Goal: Register for event/course

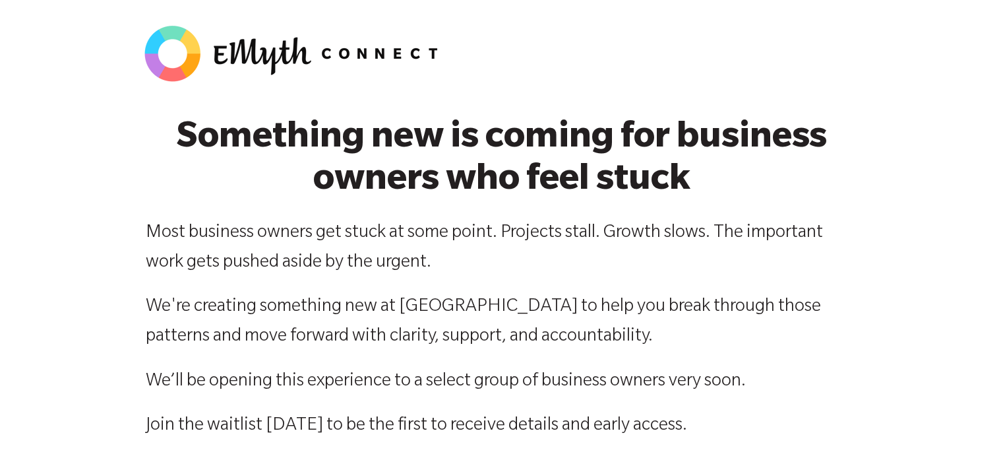
select select "276-500K"
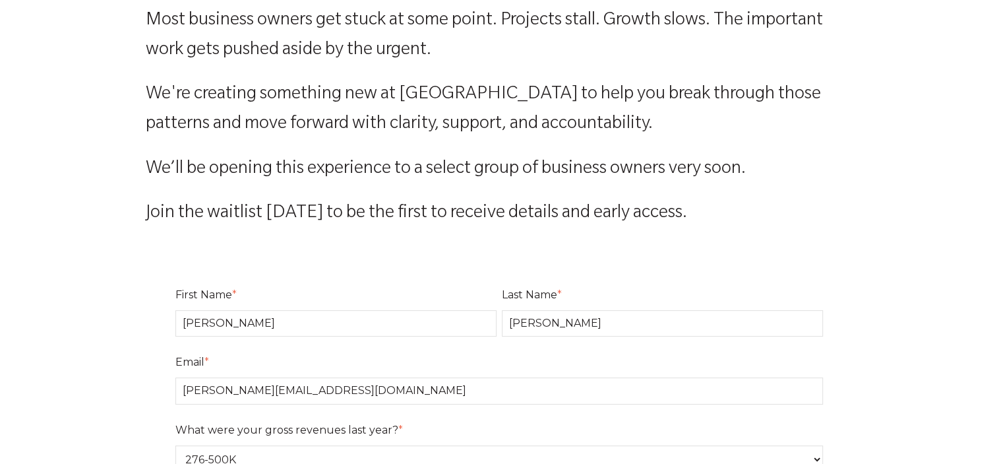
scroll to position [132, 0]
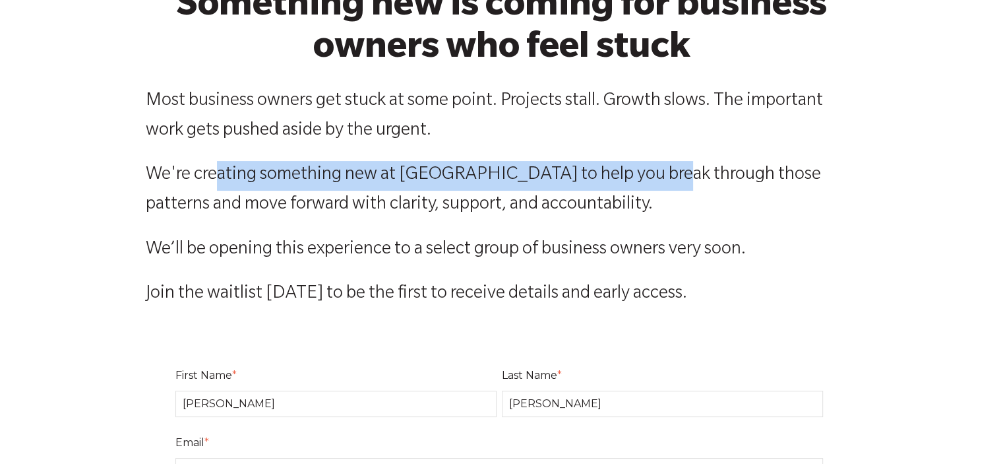
drag, startPoint x: 266, startPoint y: 174, endPoint x: 666, endPoint y: 177, distance: 400.5
click at [666, 177] on p "We're creating something new at [GEOGRAPHIC_DATA] to help you break through tho…" at bounding box center [502, 190] width 712 height 59
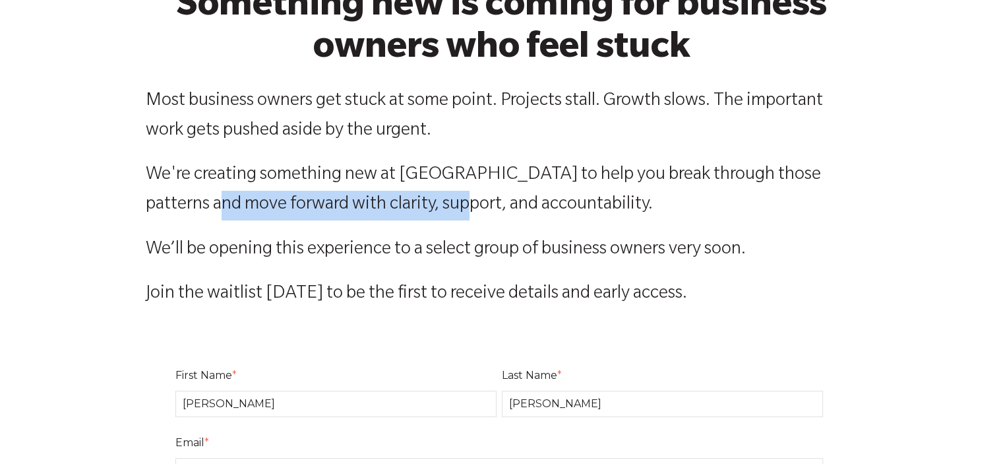
drag, startPoint x: 180, startPoint y: 208, endPoint x: 423, endPoint y: 206, distance: 242.8
click at [423, 206] on p "We're creating something new at [GEOGRAPHIC_DATA] to help you break through tho…" at bounding box center [502, 190] width 712 height 59
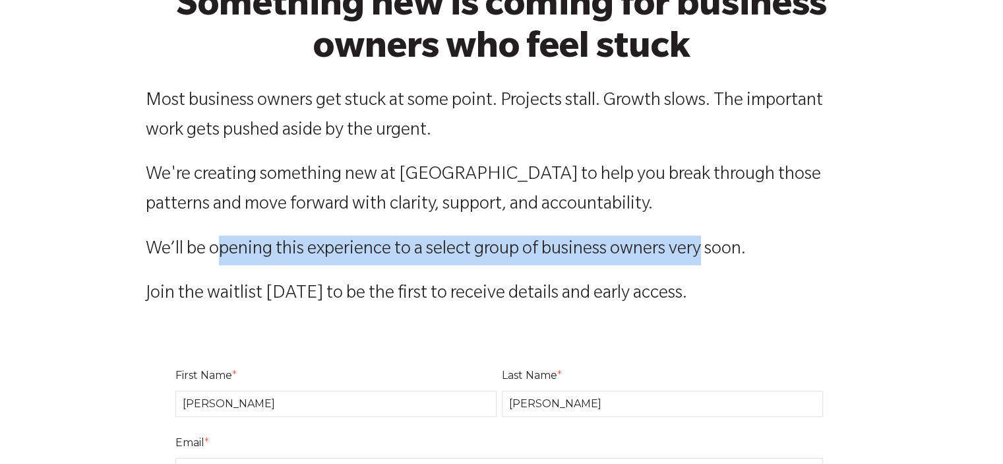
drag, startPoint x: 215, startPoint y: 249, endPoint x: 708, endPoint y: 250, distance: 492.8
click at [708, 250] on p "We’ll be opening this experience to a select group of business owners very soon." at bounding box center [502, 251] width 712 height 30
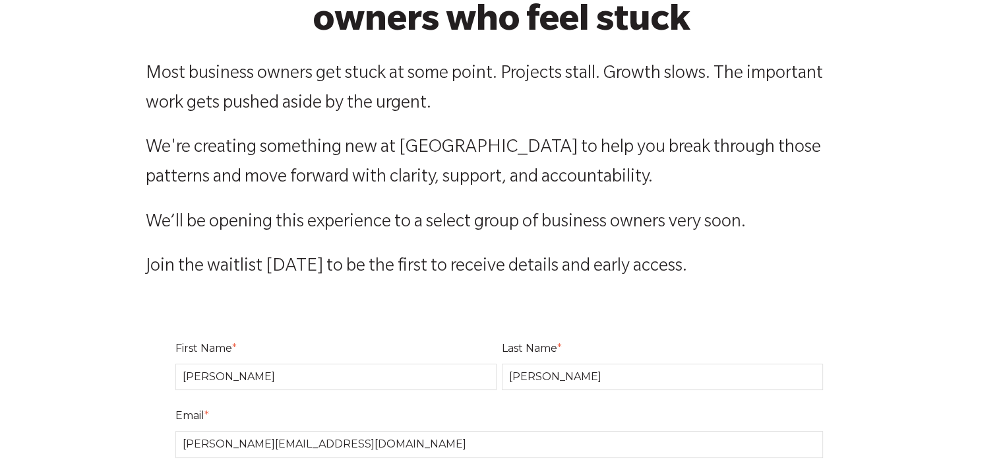
scroll to position [198, 0]
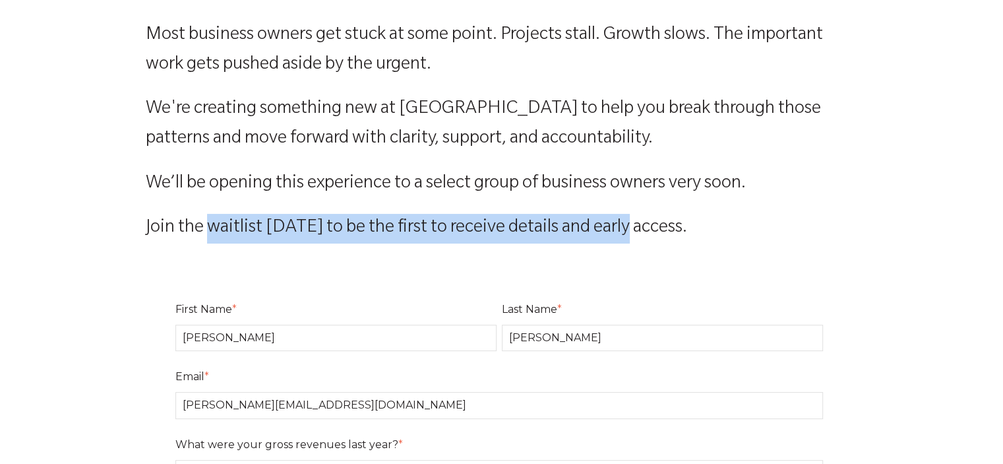
drag, startPoint x: 245, startPoint y: 233, endPoint x: 624, endPoint y: 226, distance: 379.4
click at [624, 226] on p "Join the waitlist [DATE] to be the first to receive details and early access." at bounding box center [502, 229] width 712 height 30
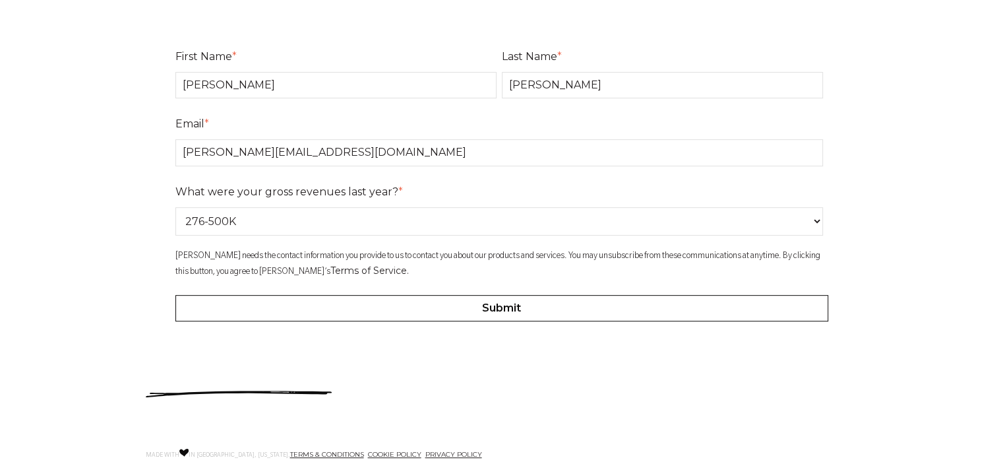
scroll to position [528, 0]
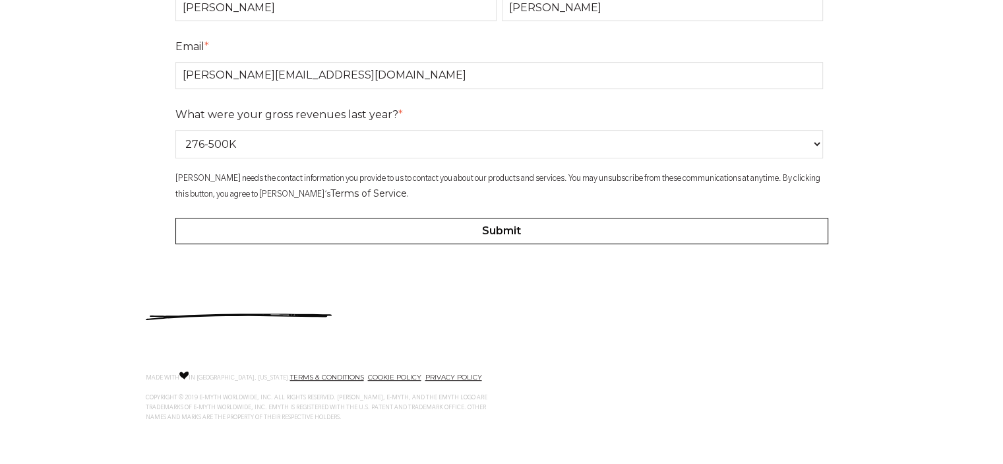
click at [575, 226] on input "Submit" at bounding box center [501, 231] width 653 height 26
